Goal: Book appointment/travel/reservation

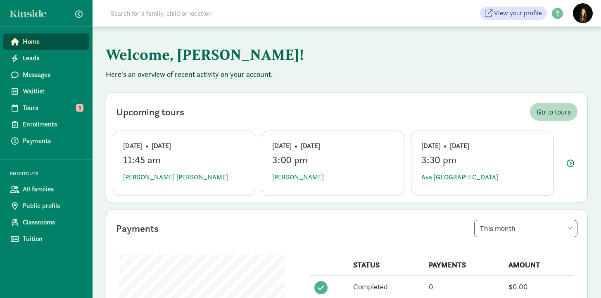
click at [273, 100] on div "Upcoming tours Go to tours" at bounding box center [347, 112] width 468 height 24
click at [166, 172] on span "[PERSON_NAME] [PERSON_NAME]" at bounding box center [175, 177] width 105 height 10
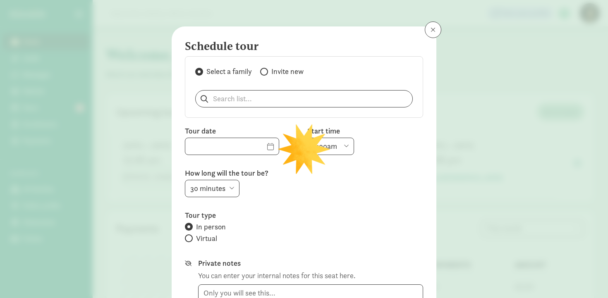
type input "09/12/2025"
select select
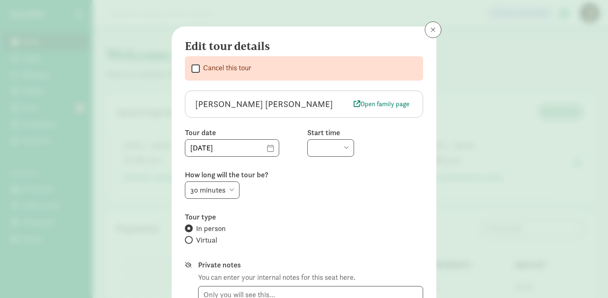
click at [432, 31] on span at bounding box center [432, 29] width 5 height 7
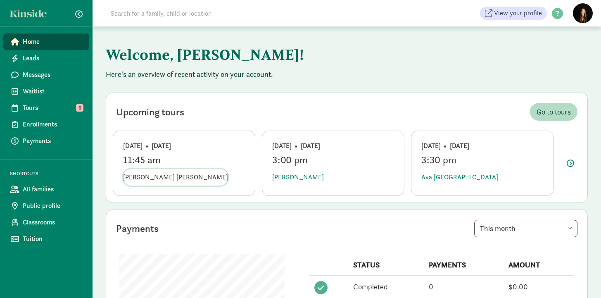
click at [146, 169] on button "[PERSON_NAME] [PERSON_NAME]" at bounding box center [175, 177] width 105 height 17
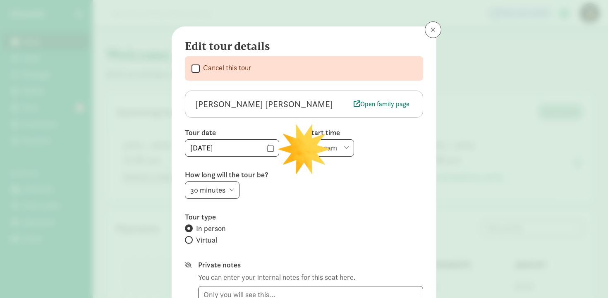
select select
click at [432, 30] on button at bounding box center [433, 29] width 17 height 17
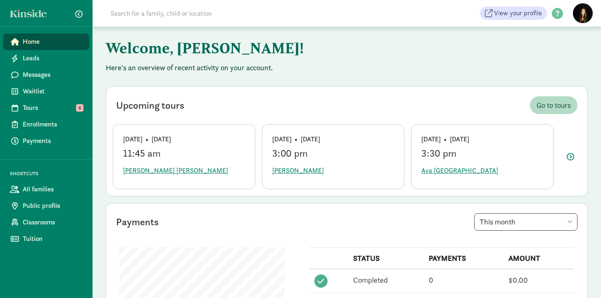
scroll to position [19, 0]
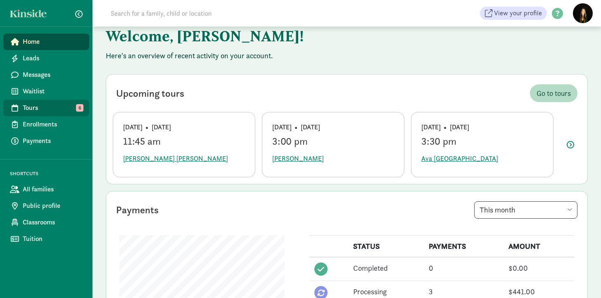
click at [38, 110] on span "Tours" at bounding box center [53, 108] width 60 height 10
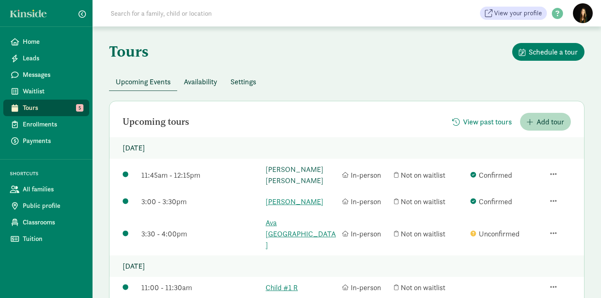
click at [292, 176] on link "[PERSON_NAME] [PERSON_NAME]" at bounding box center [302, 175] width 72 height 22
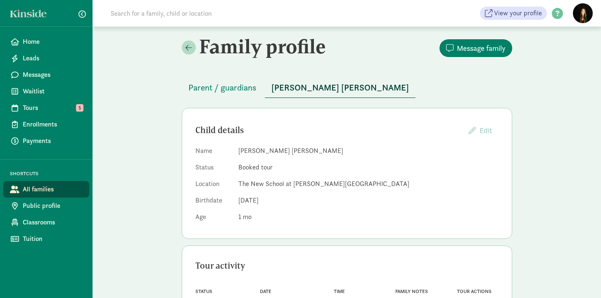
scroll to position [5, 0]
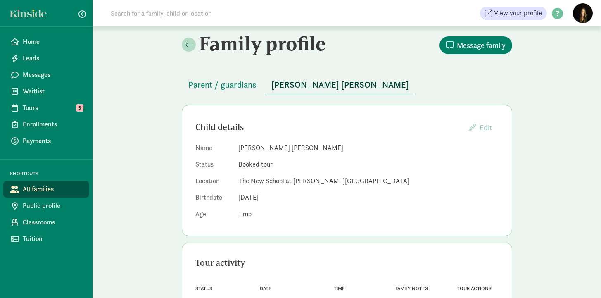
click at [385, 52] on div "Message family" at bounding box center [431, 45] width 164 height 18
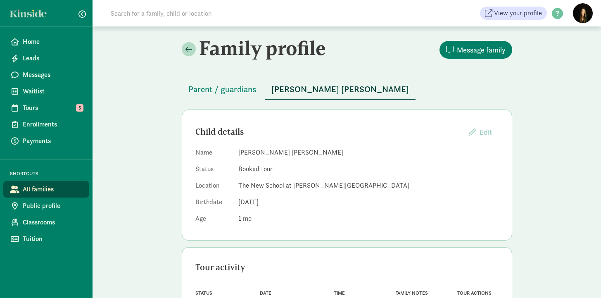
scroll to position [45, 0]
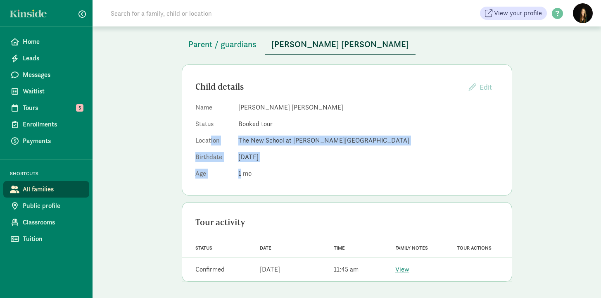
drag, startPoint x: 264, startPoint y: 178, endPoint x: 210, endPoint y: 128, distance: 74.0
click at [209, 131] on div "Child details Edit Providers cannot edit children whose parents have created a …" at bounding box center [347, 129] width 331 height 131
click at [320, 169] on dd "1" at bounding box center [368, 174] width 260 height 10
drag, startPoint x: 257, startPoint y: 175, endPoint x: 205, endPoint y: 136, distance: 64.6
click at [205, 136] on dl "Name Sayer Faulkner-Lewington Status Booked tour Location The New School at Cha…" at bounding box center [347, 142] width 303 height 79
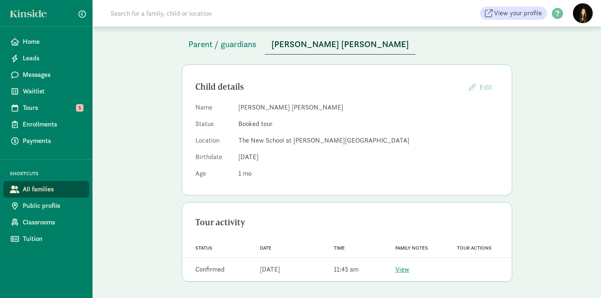
click at [206, 94] on div "Child details Edit Providers cannot edit children whose parents have created a …" at bounding box center [347, 87] width 303 height 18
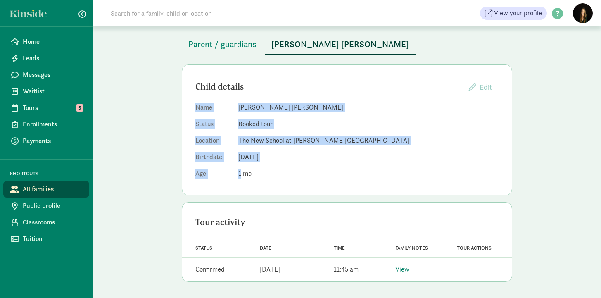
drag, startPoint x: 193, startPoint y: 105, endPoint x: 385, endPoint y: 180, distance: 205.6
click at [382, 179] on div "Child details Edit Providers cannot edit children whose parents have created a …" at bounding box center [347, 129] width 331 height 131
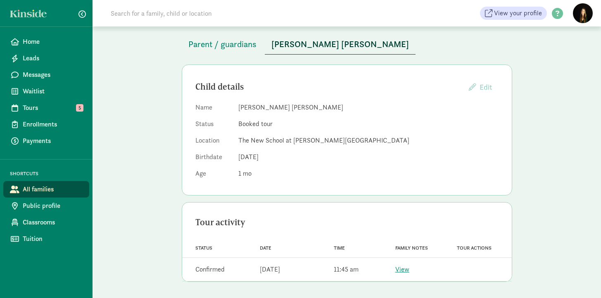
click at [329, 207] on div "Tour activity Status Date Time Family notes Tour actions Status Confirmed Date …" at bounding box center [347, 242] width 331 height 80
click at [31, 110] on span "Tours" at bounding box center [53, 108] width 60 height 10
